Goal: Book appointment/travel/reservation

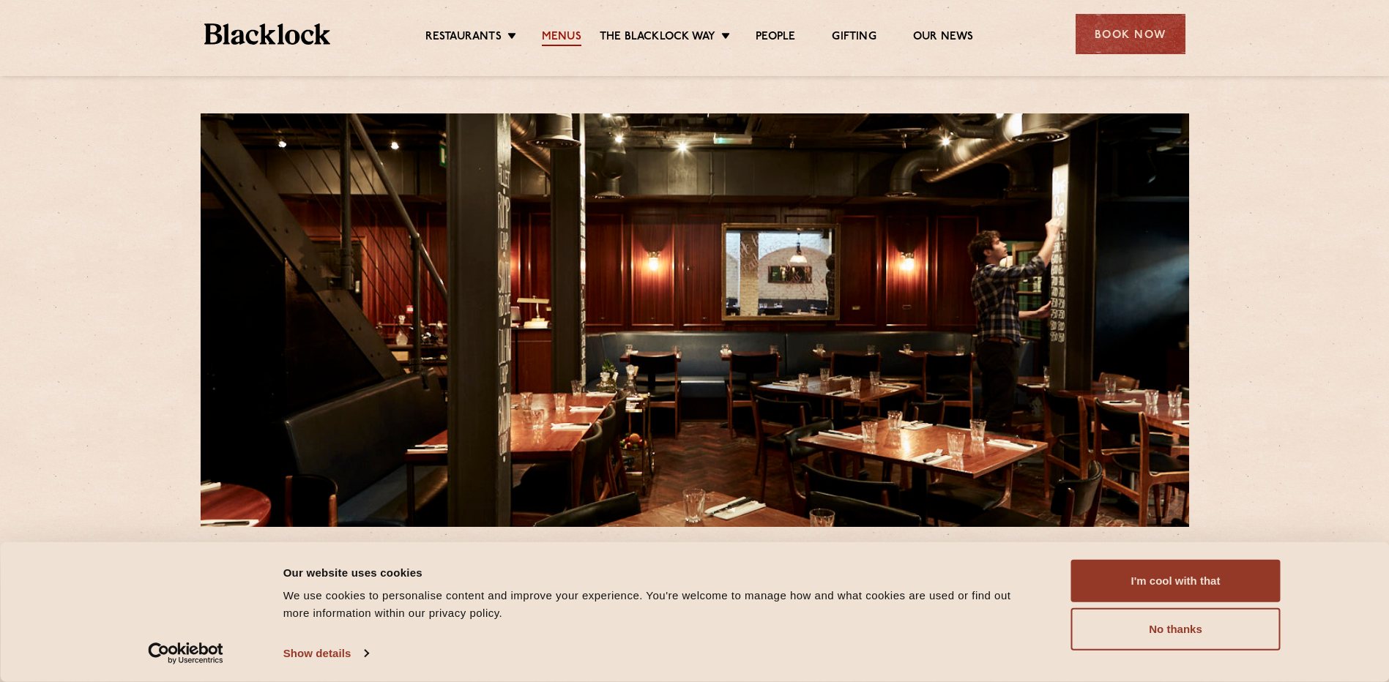
click at [572, 44] on link "Menus" at bounding box center [562, 38] width 40 height 16
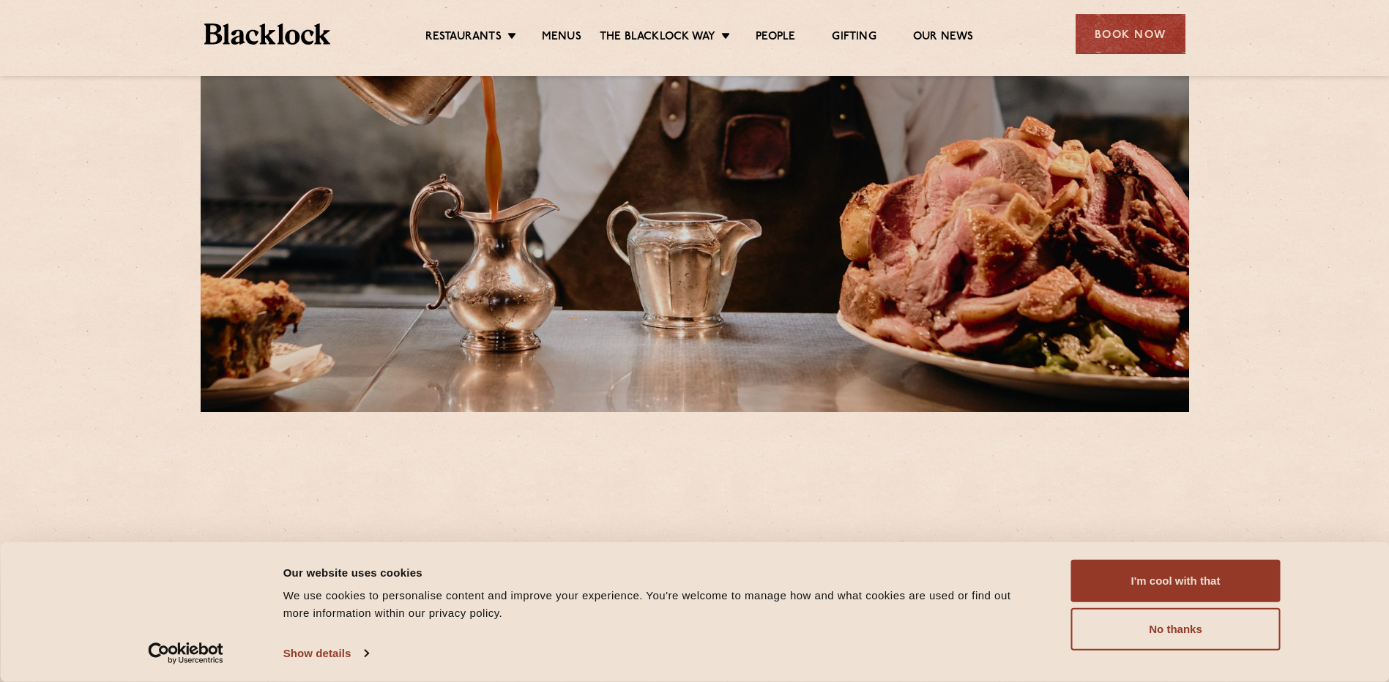
scroll to position [293, 0]
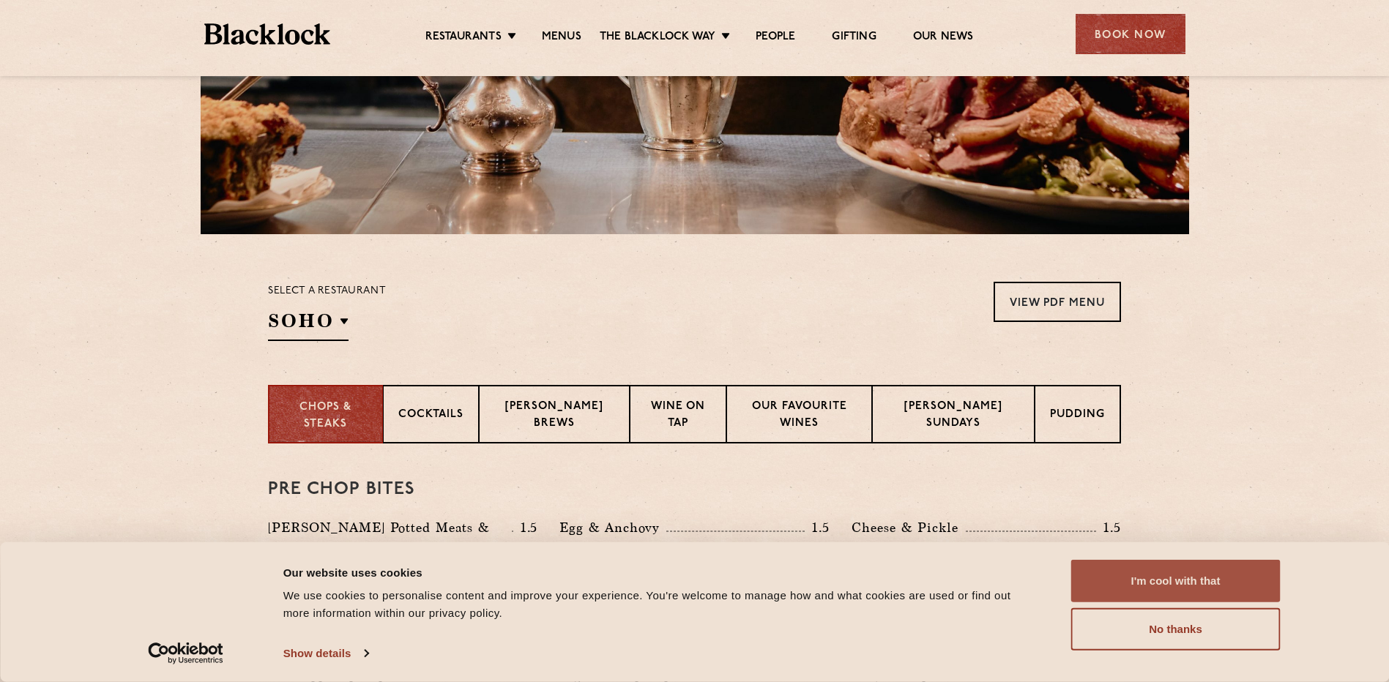
click at [1133, 567] on button "I'm cool with that" at bounding box center [1175, 581] width 209 height 42
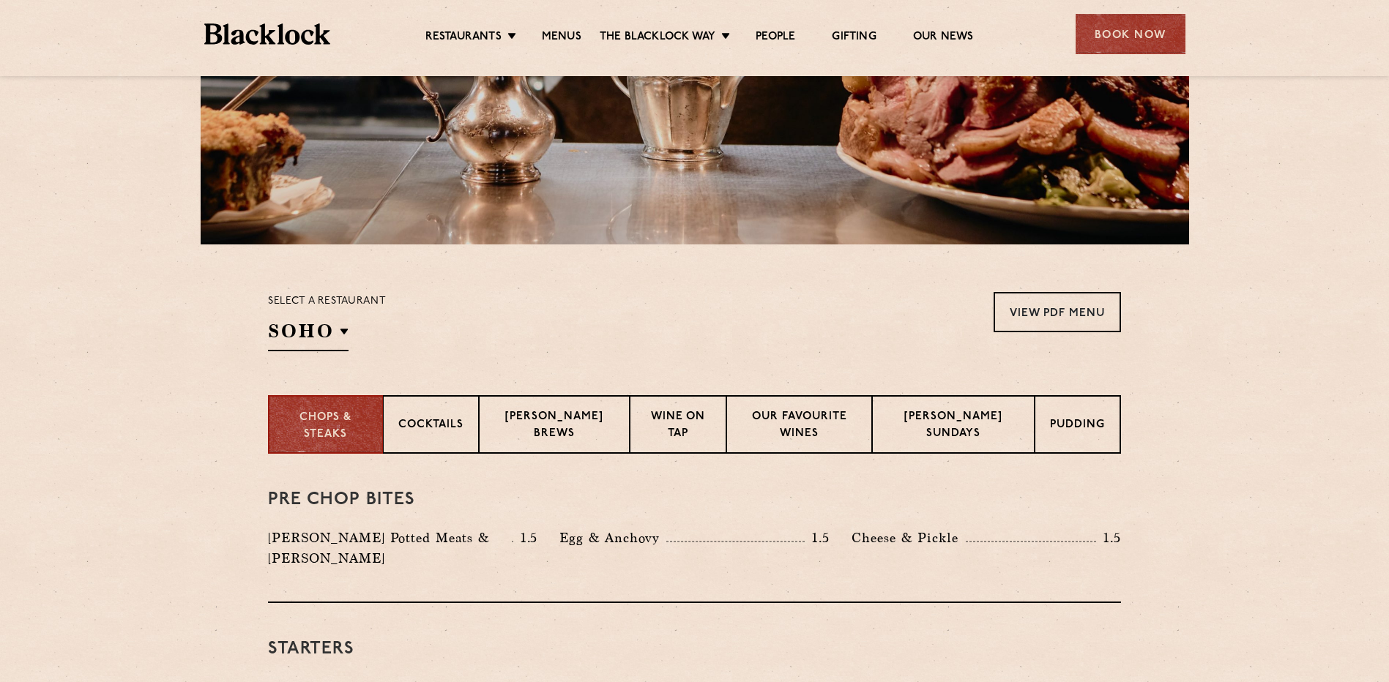
scroll to position [146, 0]
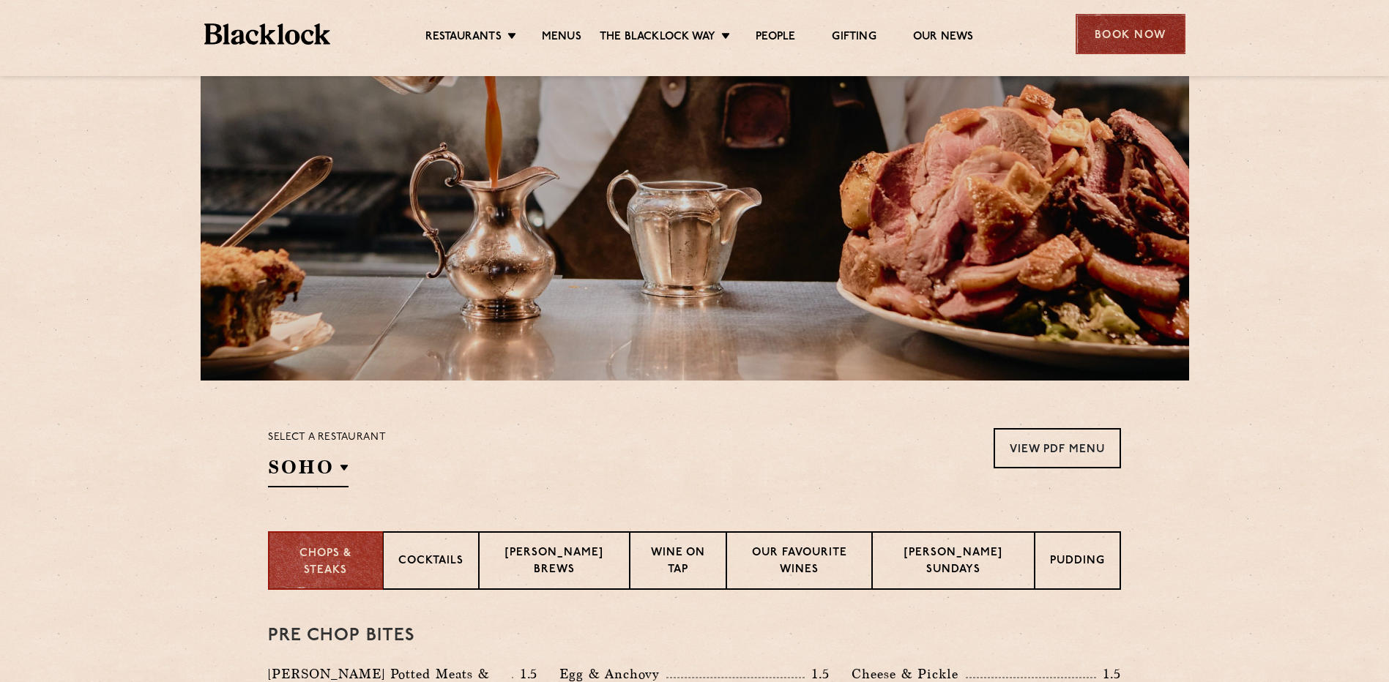
click at [1095, 28] on div "Book Now" at bounding box center [1131, 34] width 110 height 40
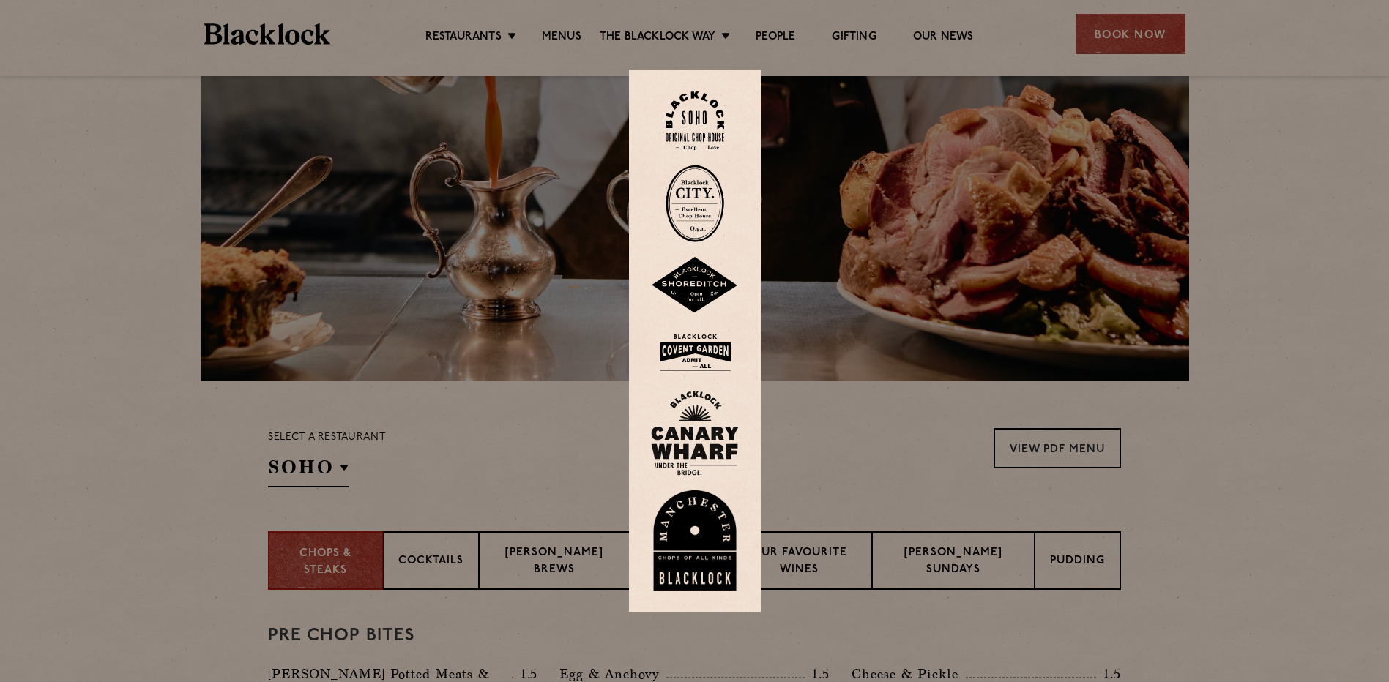
click at [712, 101] on img at bounding box center [695, 121] width 59 height 59
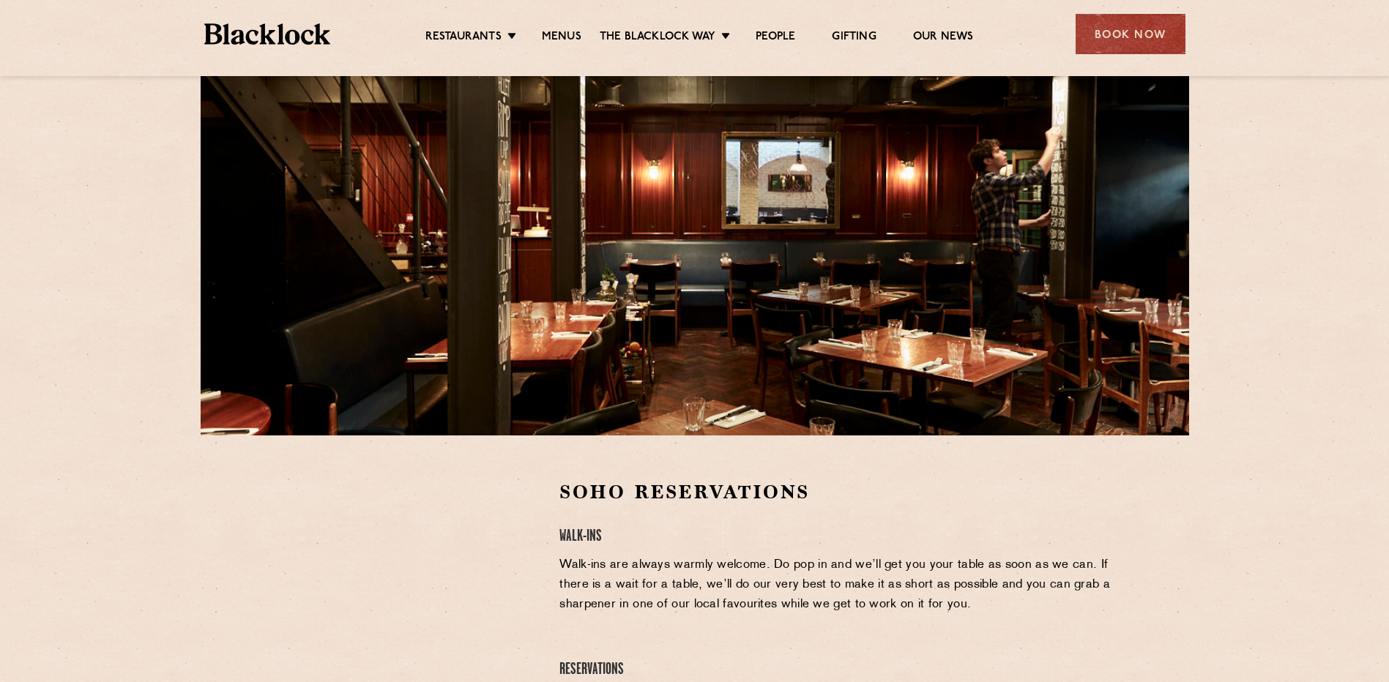
scroll to position [293, 0]
